Goal: Find specific fact: Find specific fact

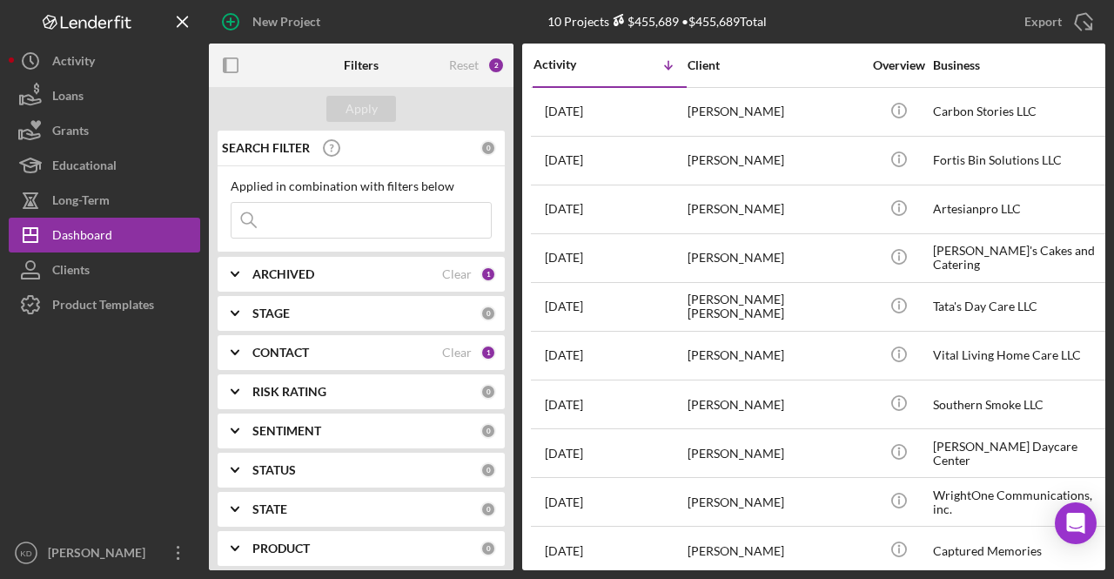
scroll to position [21, 0]
click at [298, 352] on b "CONTACT" at bounding box center [280, 352] width 57 height 14
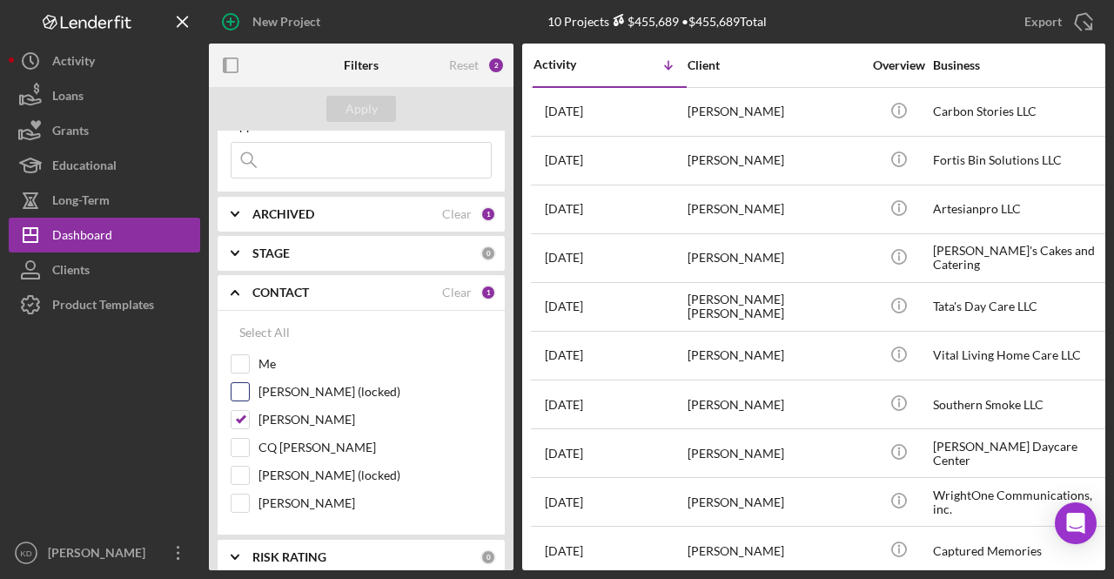
scroll to position [87, 0]
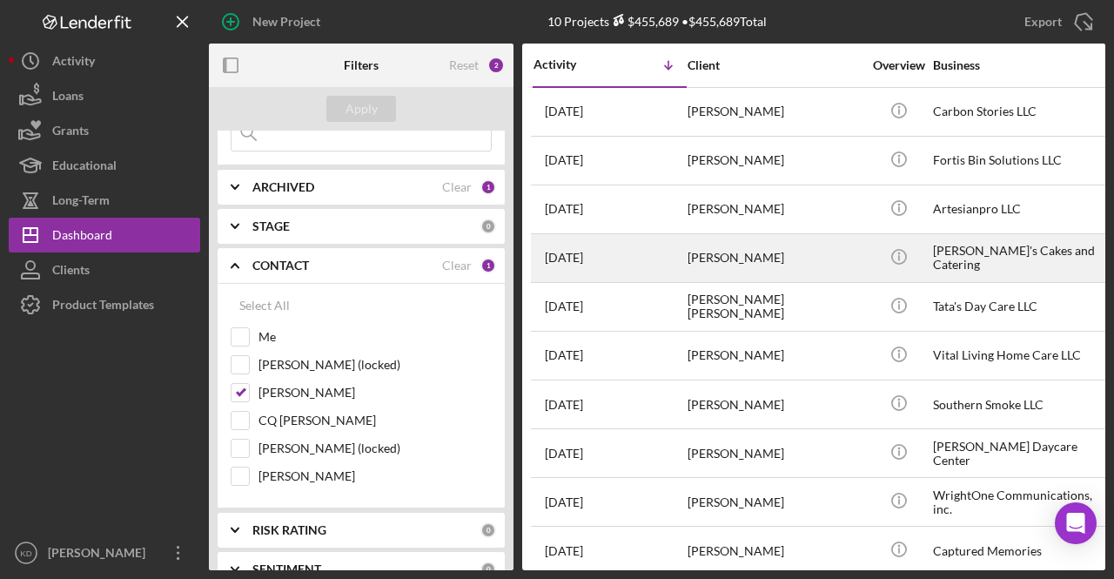
click at [767, 257] on div "[PERSON_NAME]" at bounding box center [774, 258] width 174 height 46
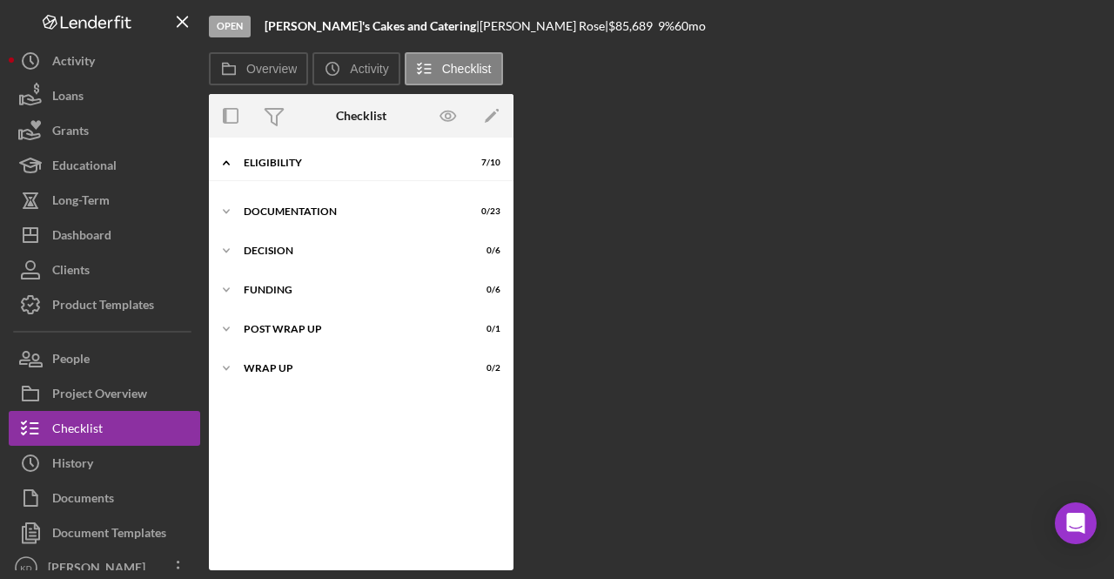
scroll to position [16, 0]
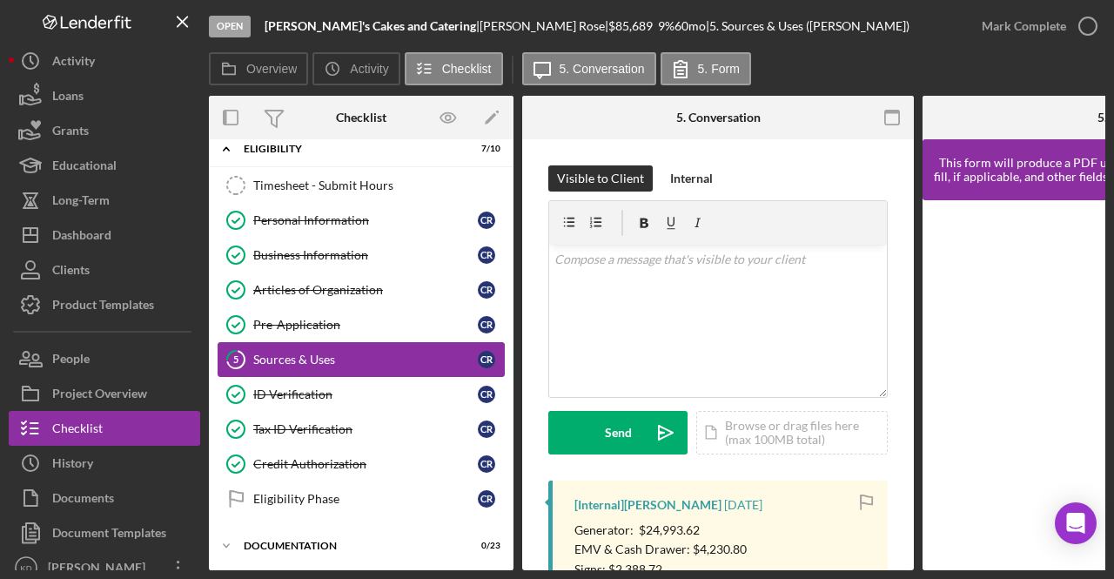
click at [291, 354] on div "Sources & Uses" at bounding box center [365, 359] width 224 height 14
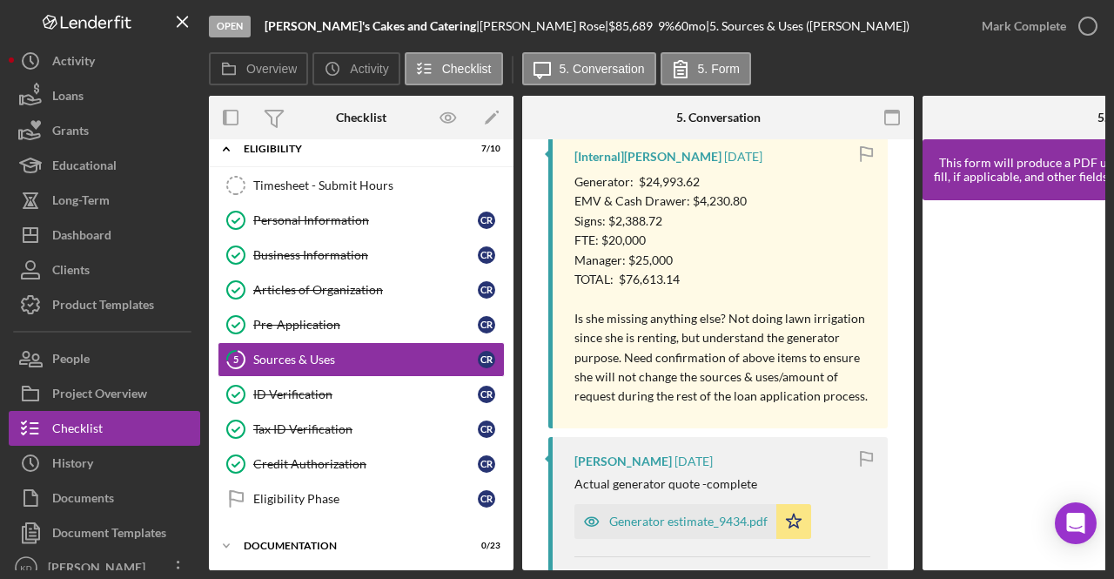
scroll to position [261, 0]
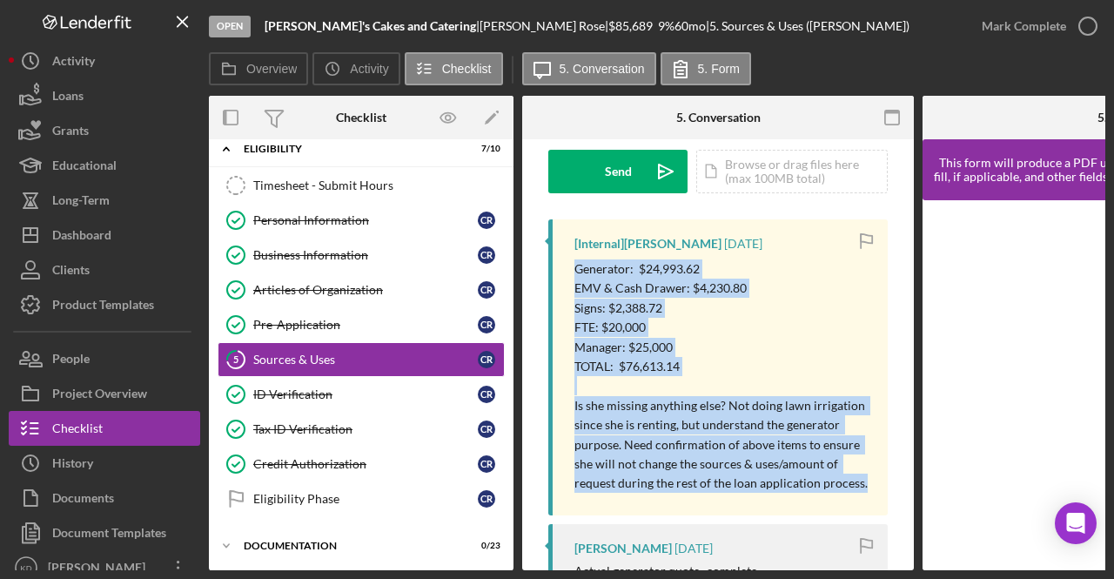
drag, startPoint x: 573, startPoint y: 265, endPoint x: 880, endPoint y: 482, distance: 375.8
click at [880, 482] on div "[Internal] [PERSON_NAME] [DATE] Generator: $24,993.62 EMV & Cash Drawer: $4,230…" at bounding box center [717, 367] width 339 height 296
copy p "Generator: $24,993.62 EMV & Cash Drawer: $4,230.80 Signs: $2,388.72 FTE: $20,00…"
